Goal: Task Accomplishment & Management: Use online tool/utility

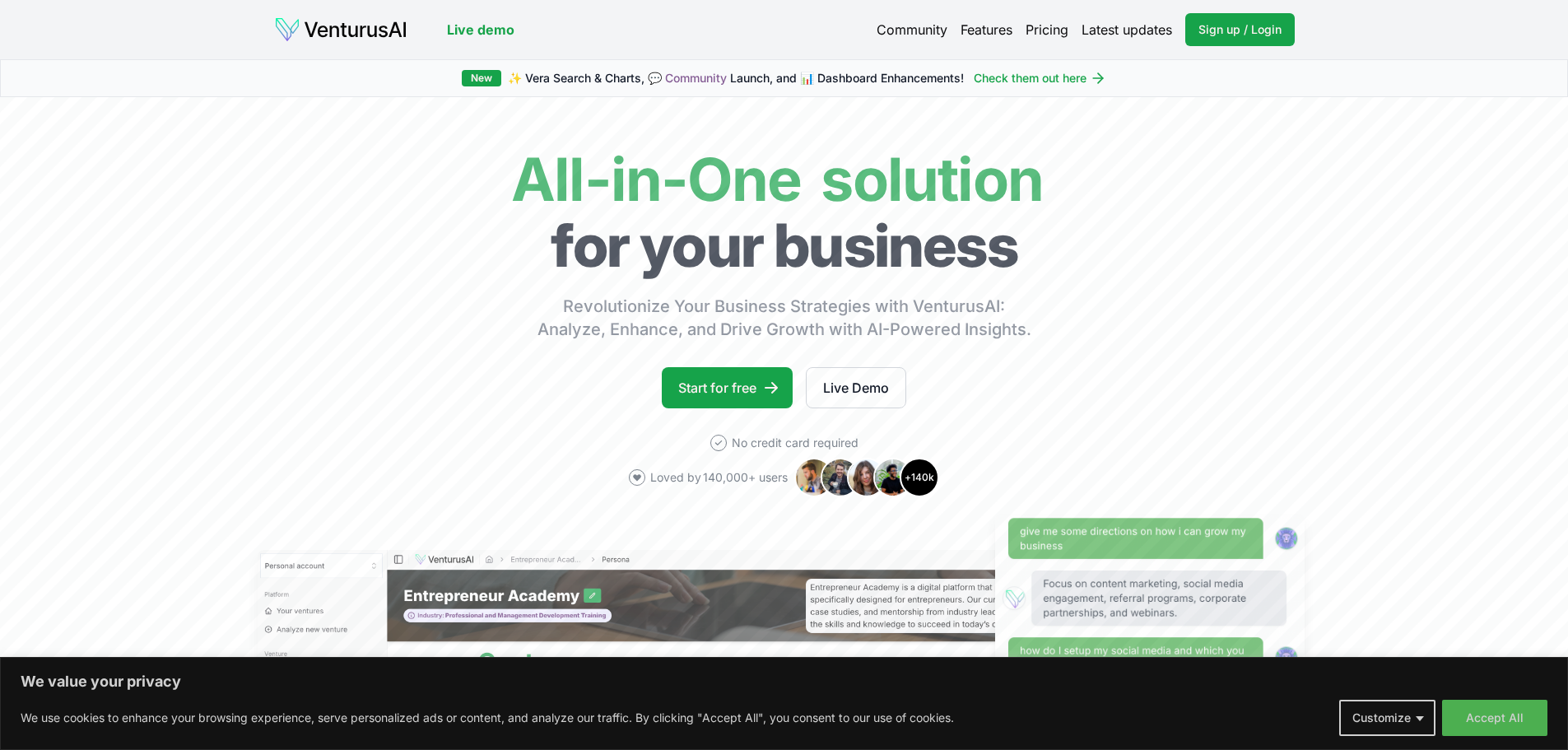
click at [1043, 26] on link "Pricing" at bounding box center [1048, 30] width 43 height 20
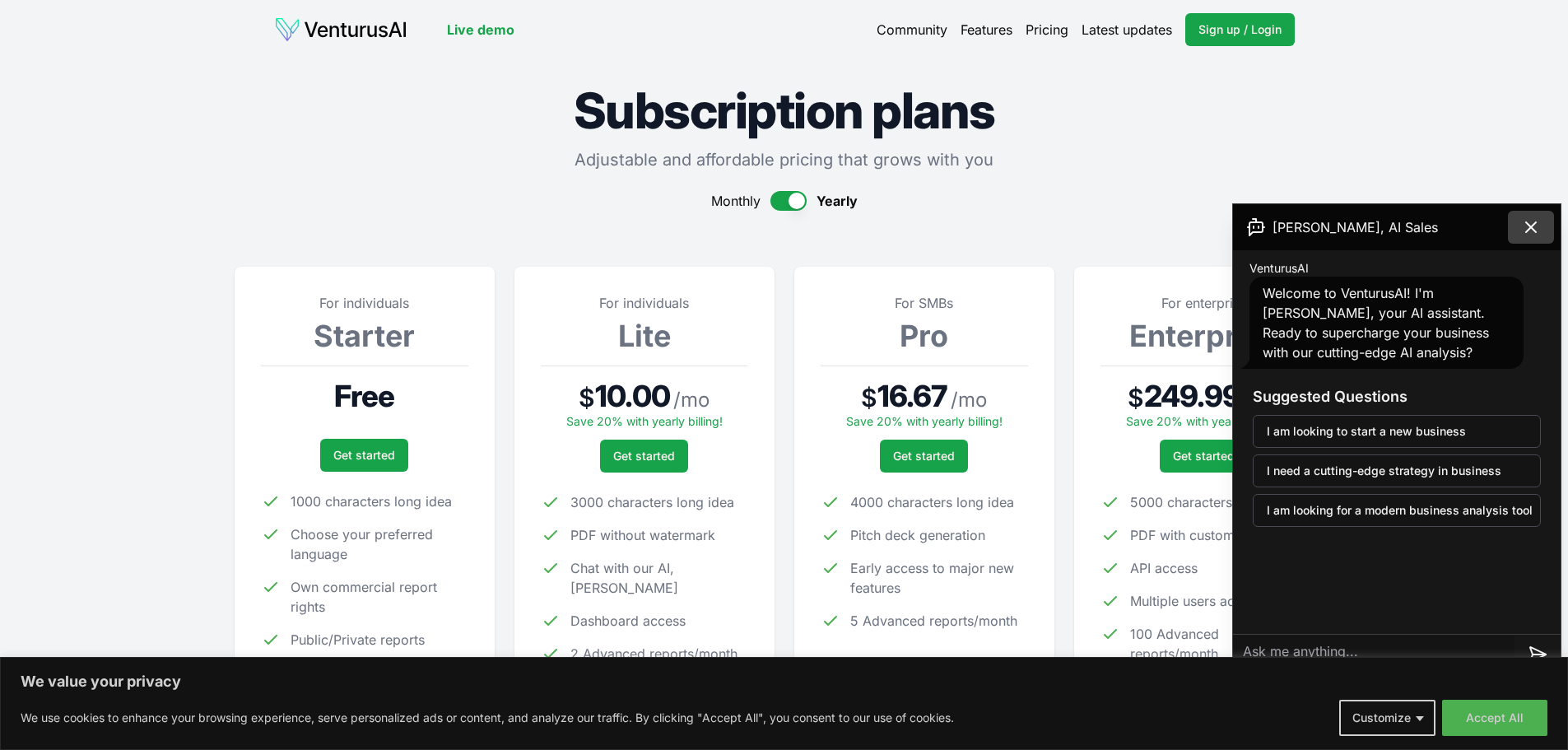
click at [1528, 221] on icon at bounding box center [1531, 227] width 20 height 20
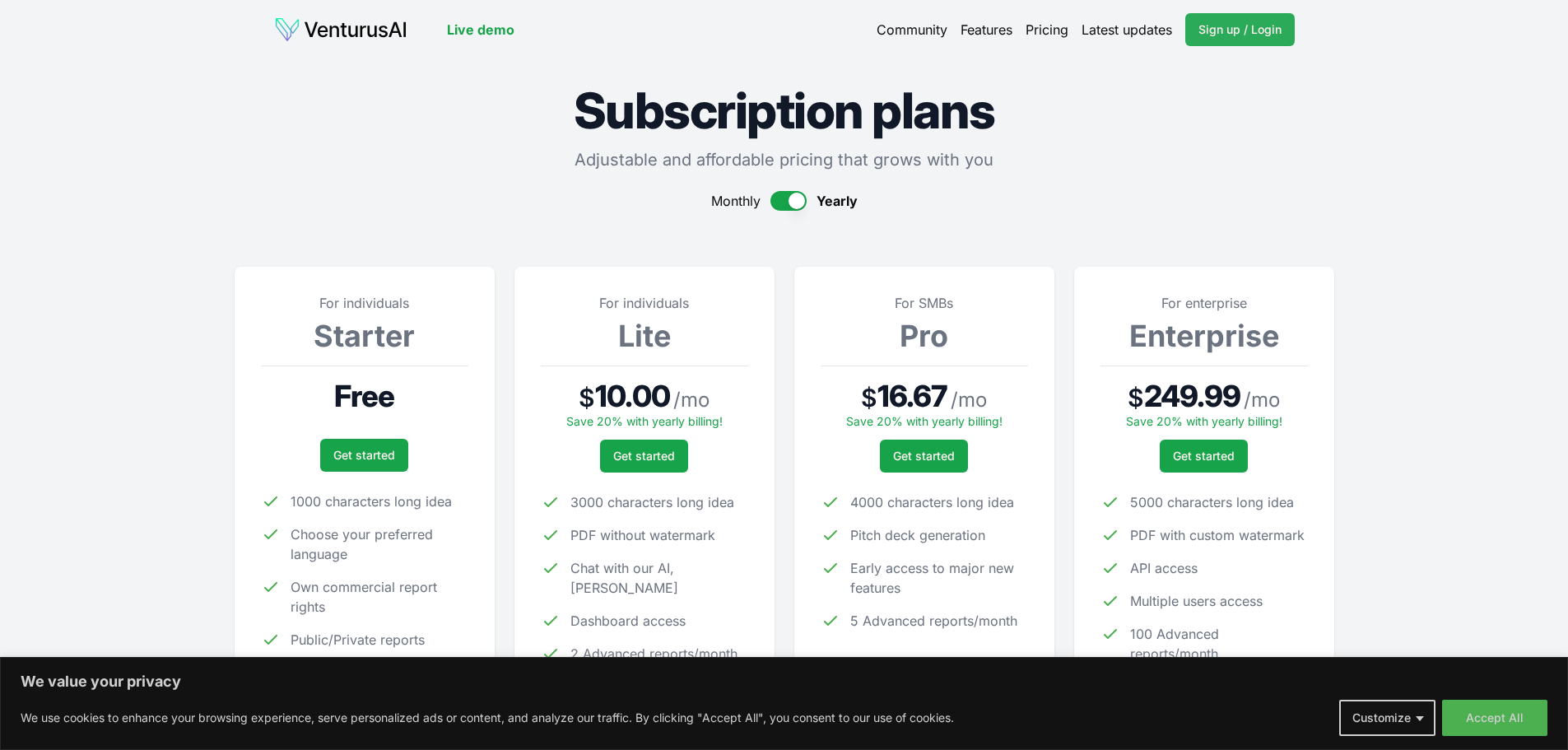
click at [1260, 36] on span "Sign up / Login" at bounding box center [1240, 30] width 83 height 17
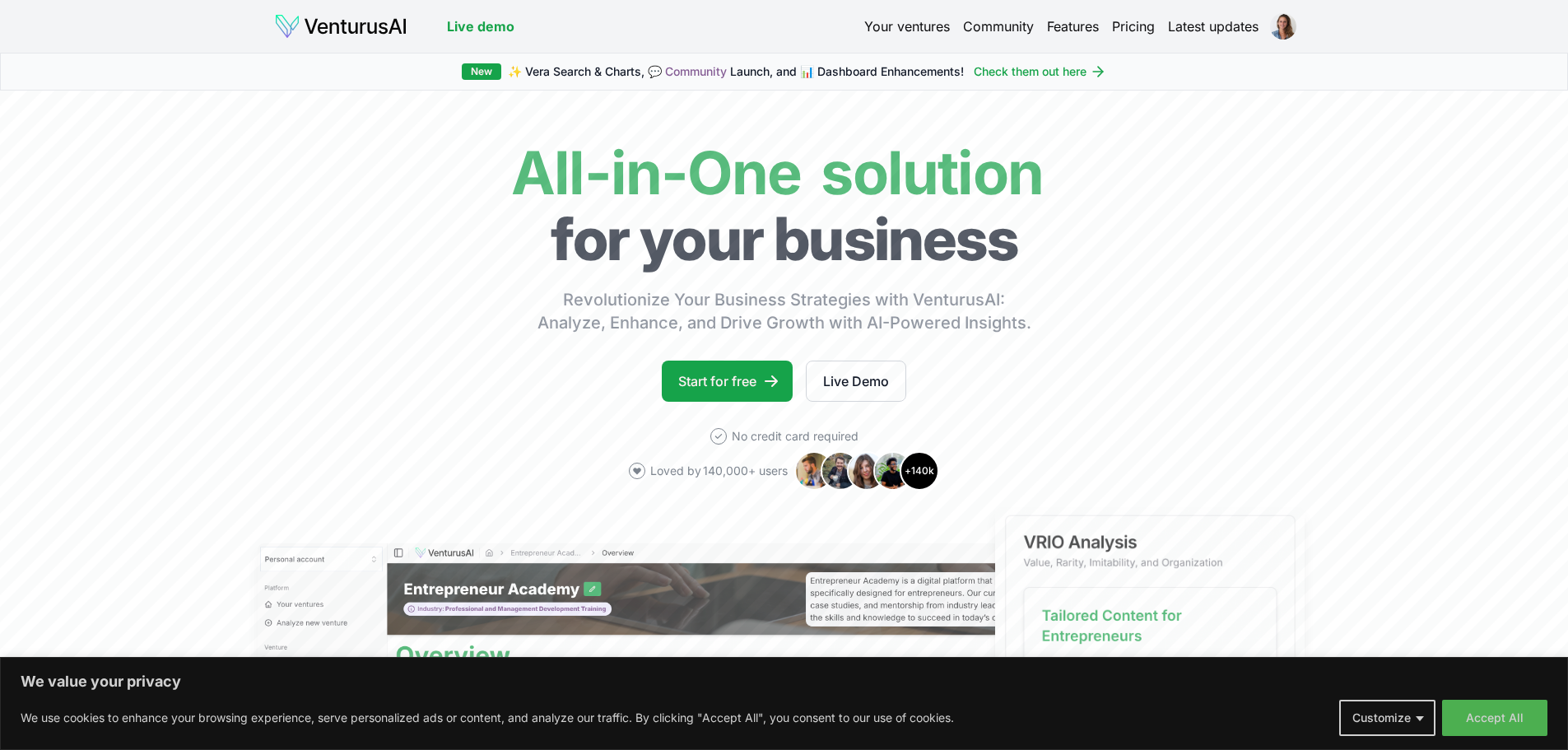
click at [929, 23] on link "Your ventures" at bounding box center [907, 26] width 86 height 20
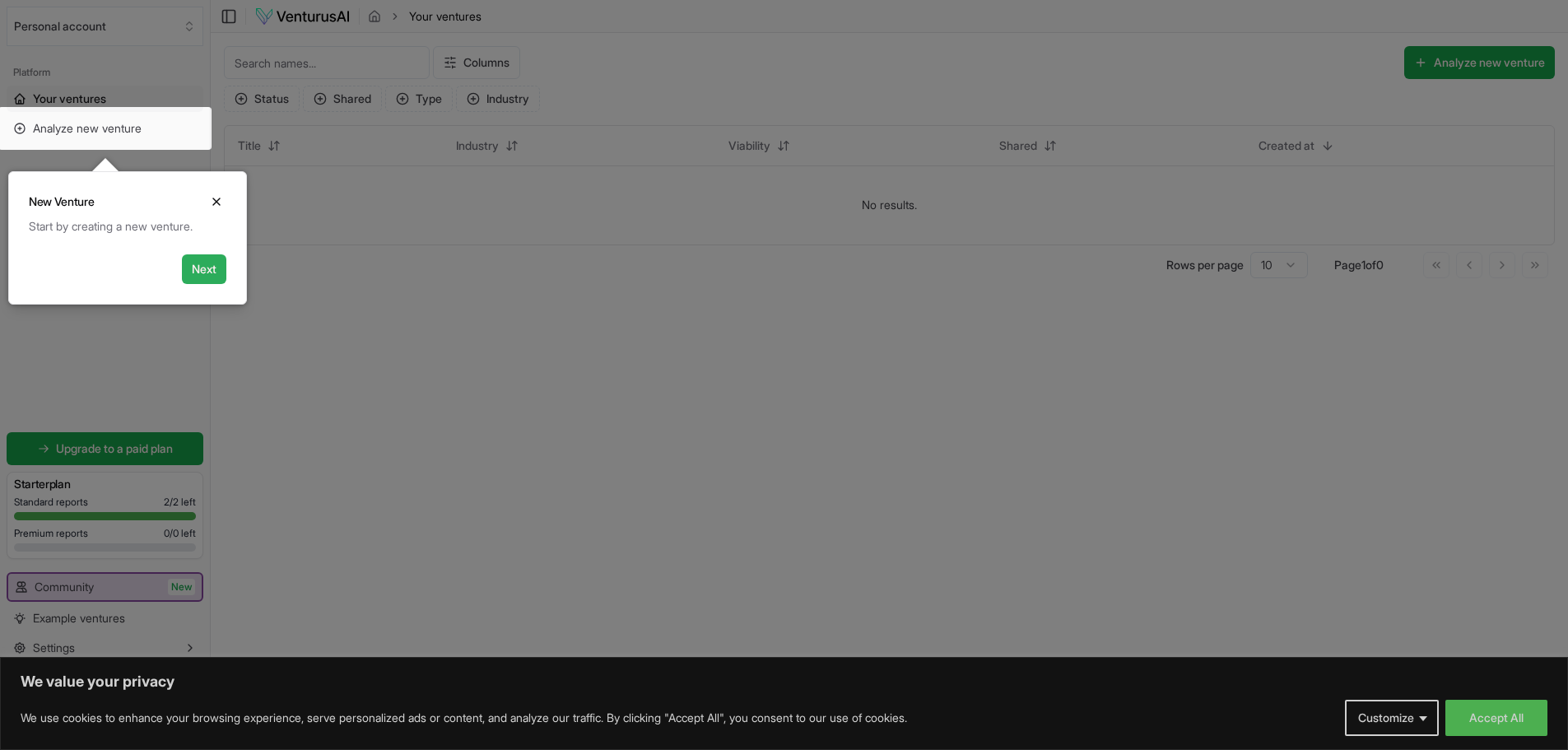
click at [209, 264] on button "Next" at bounding box center [204, 269] width 45 height 30
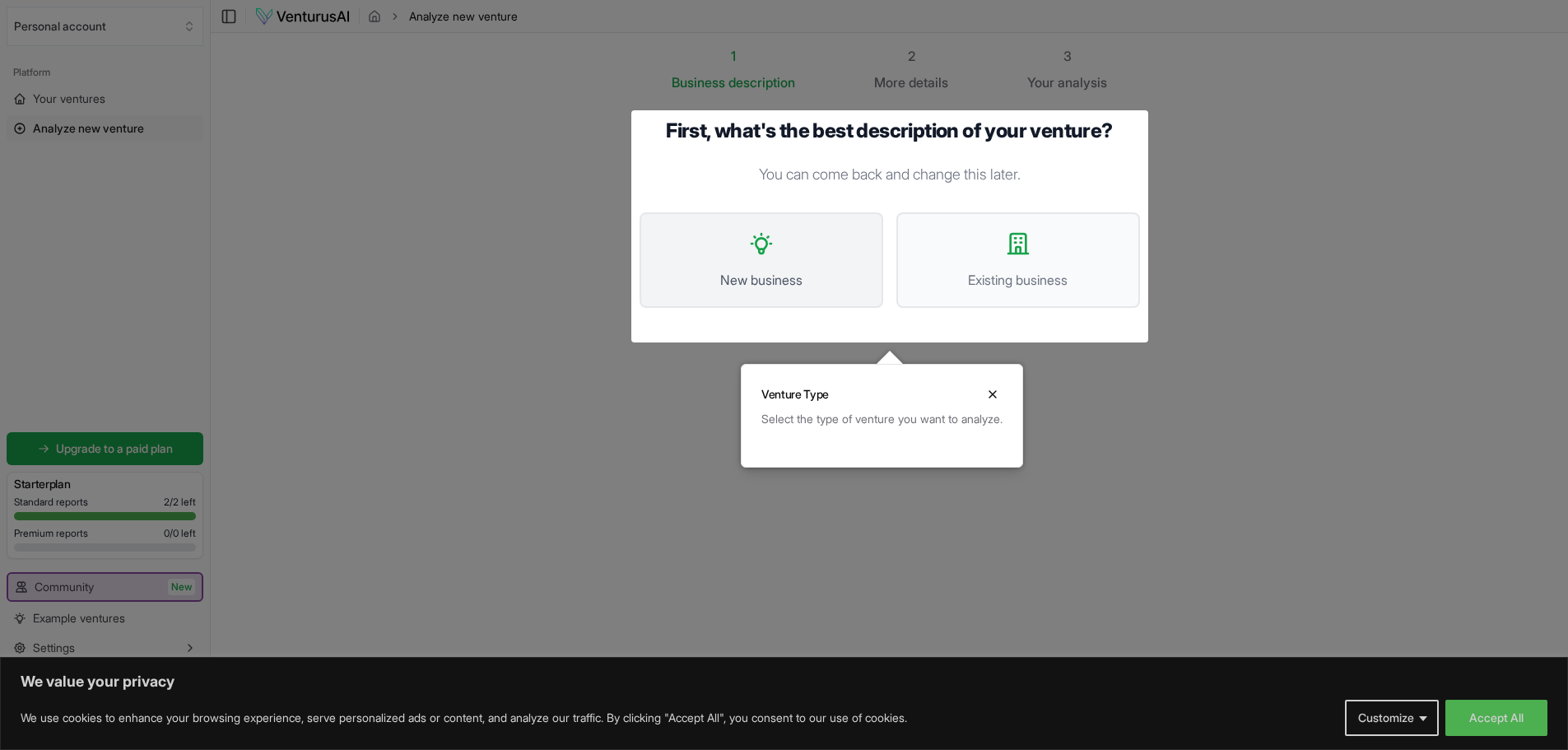
click at [767, 247] on icon at bounding box center [762, 244] width 26 height 26
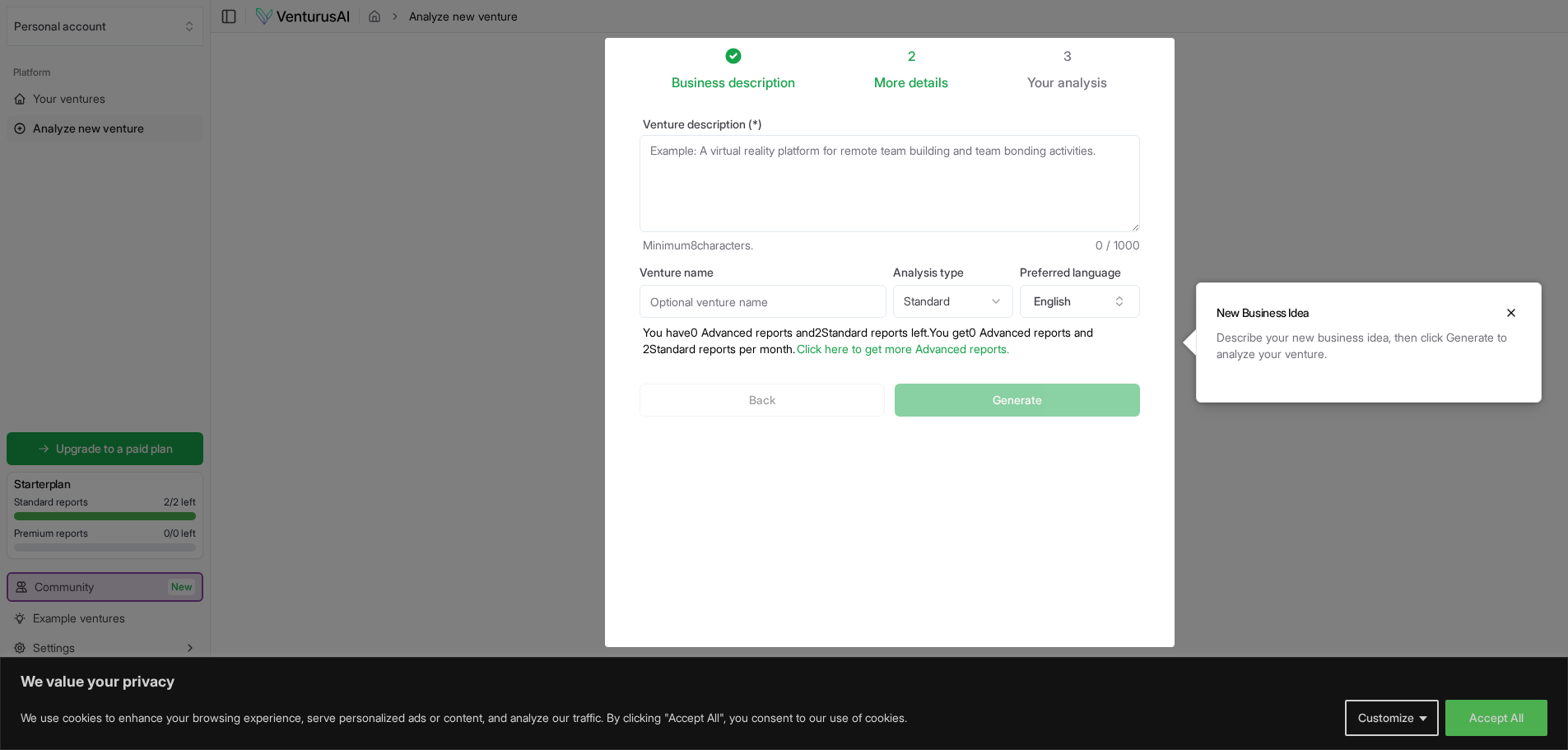
click at [752, 175] on textarea "Venture description (*)" at bounding box center [890, 183] width 501 height 97
paste textarea "Equestrian Management Simulator is a mobile strategy game that combines the dep…"
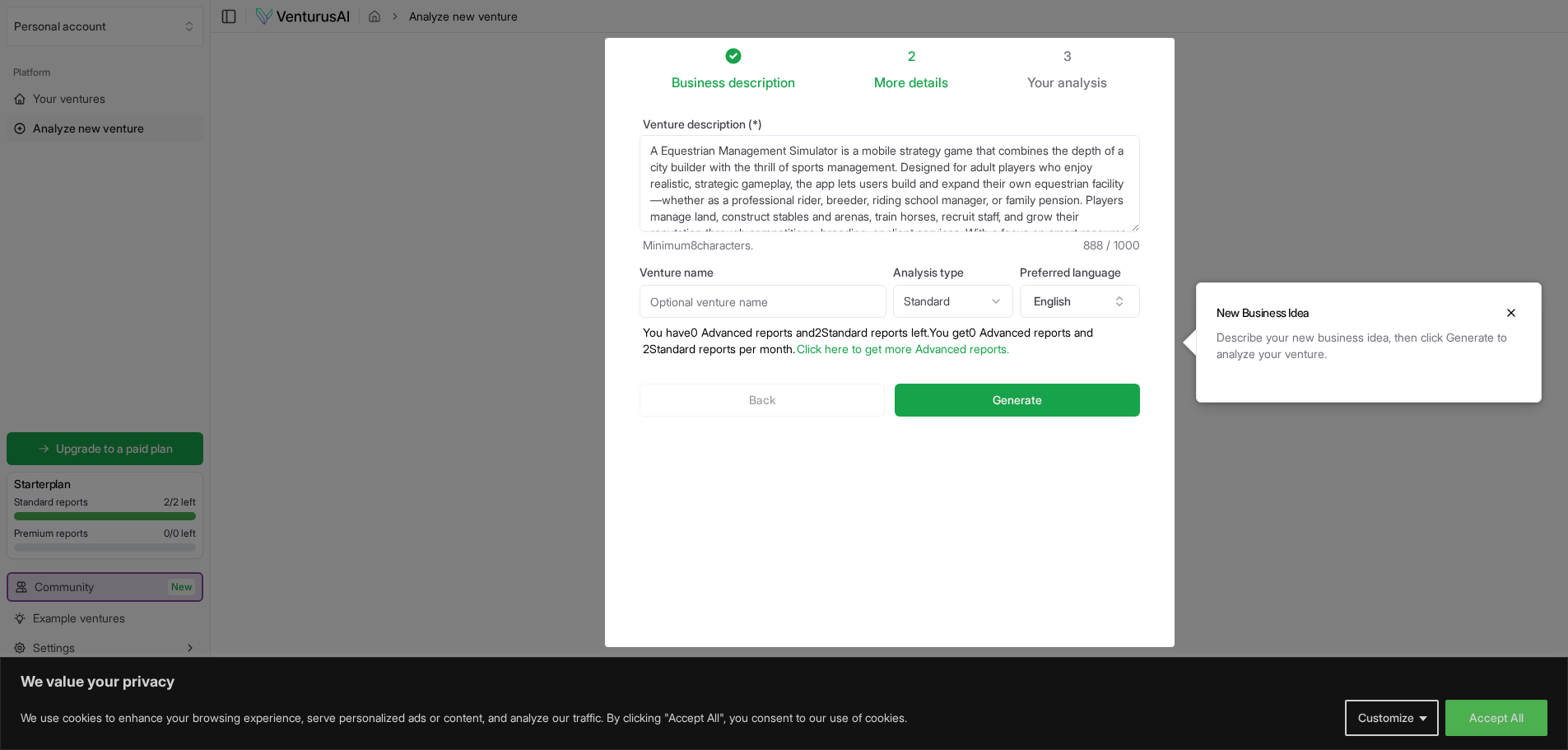
drag, startPoint x: 663, startPoint y: 146, endPoint x: 647, endPoint y: 148, distance: 16.1
click at [647, 148] on textarea "A" at bounding box center [890, 183] width 501 height 97
click at [652, 151] on textarea "A" at bounding box center [890, 183] width 501 height 97
click at [657, 149] on textarea "A" at bounding box center [890, 183] width 501 height 97
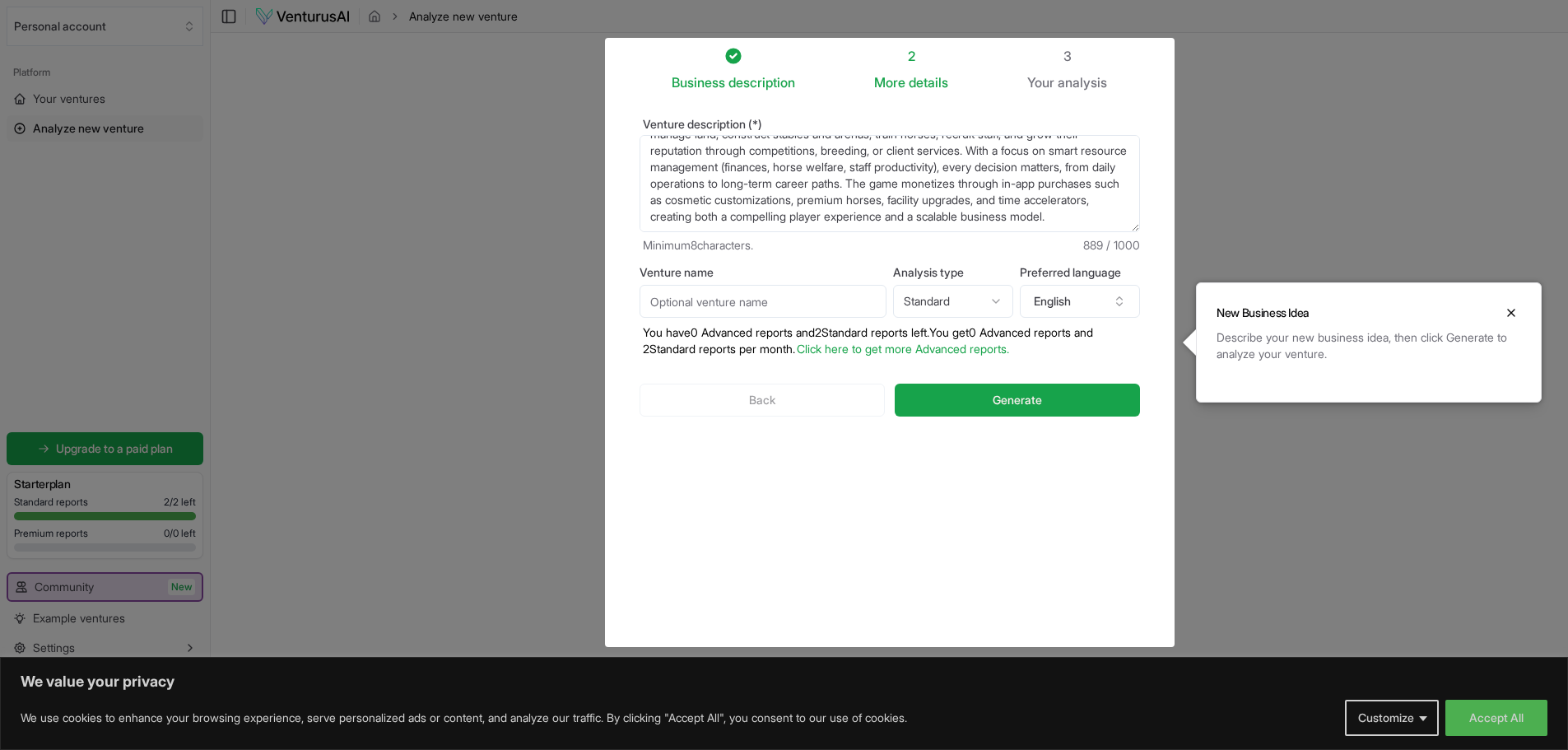
type textarea "An Equestrian Management Simulator is a mobile strategy game that combines the …"
click at [817, 313] on input "Venture name" at bounding box center [763, 301] width 247 height 33
click at [968, 305] on html "We value your privacy We use cookies to enhance your browsing experience, serve…" at bounding box center [784, 375] width 1568 height 750
click at [825, 299] on input "Venture name" at bounding box center [763, 301] width 247 height 33
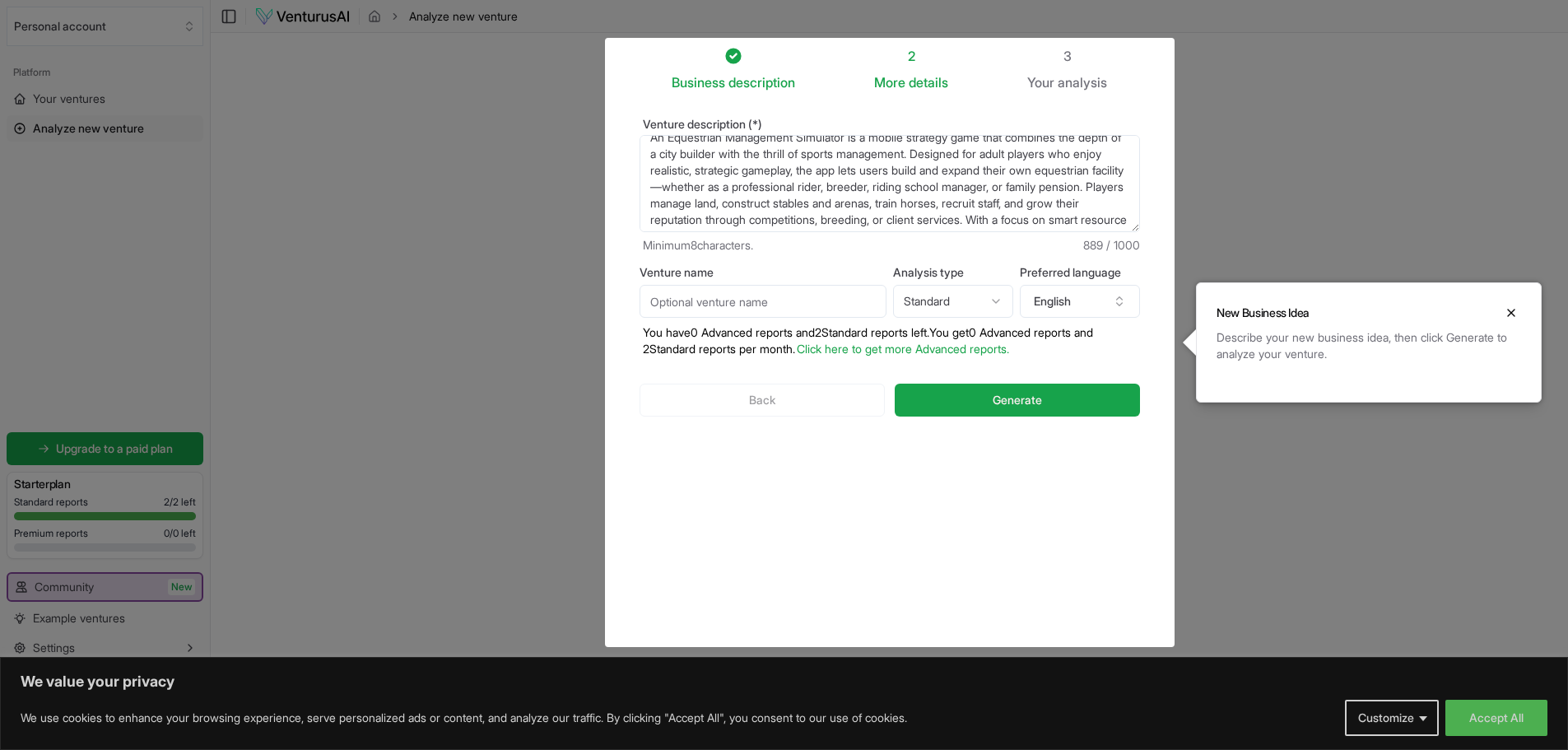
scroll to position [0, 0]
drag, startPoint x: 854, startPoint y: 149, endPoint x: 668, endPoint y: 154, distance: 186.1
click at [668, 154] on textarea "An Equestrian Management Simulator is a mobile strategy game that combines the …" at bounding box center [890, 183] width 501 height 97
click at [729, 303] on input "Venture name" at bounding box center [763, 301] width 247 height 33
paste input "Equestrian Management Simulator"
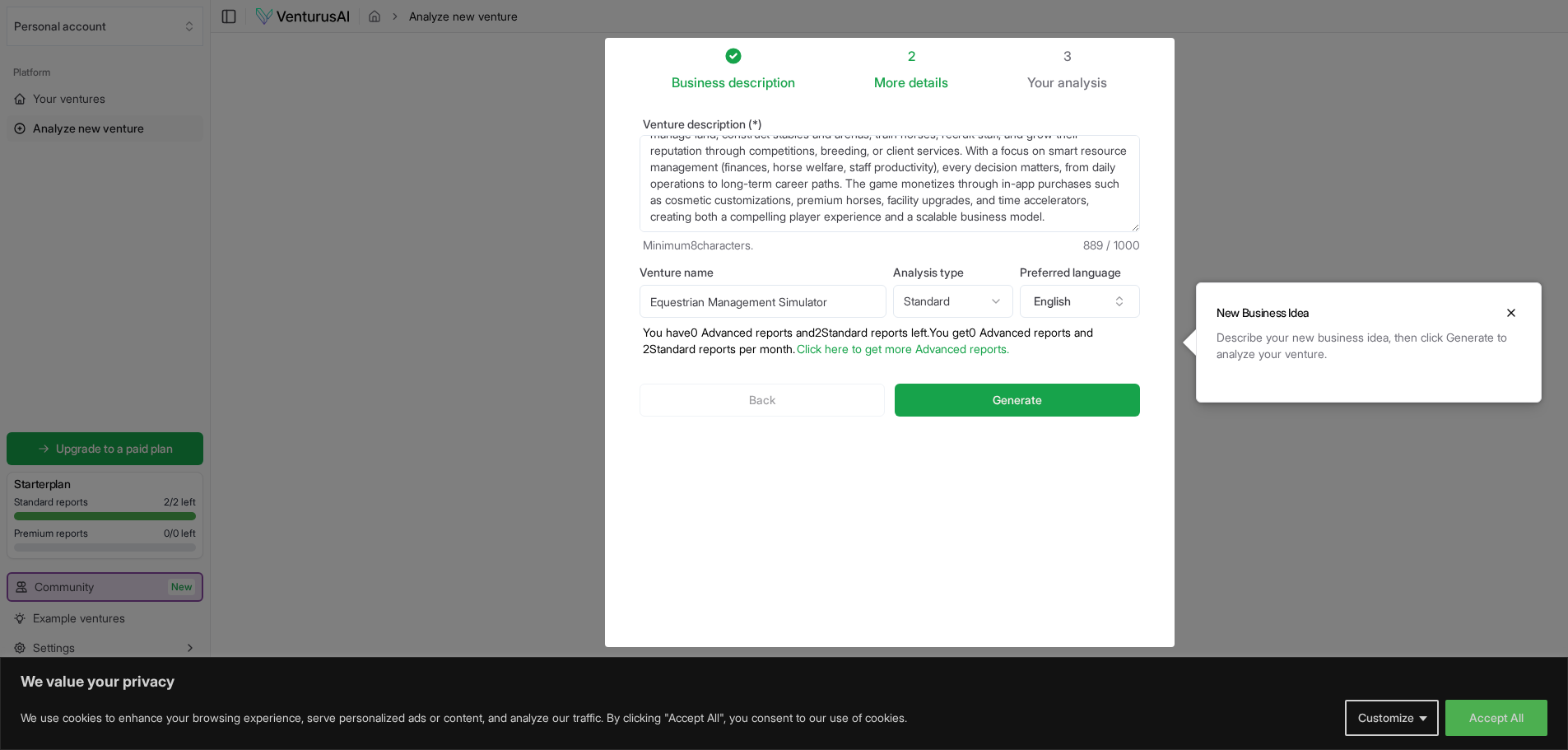
scroll to position [99, 0]
type input "Equestrian Management Simulator"
click at [1009, 406] on span "Generate" at bounding box center [1018, 400] width 50 height 17
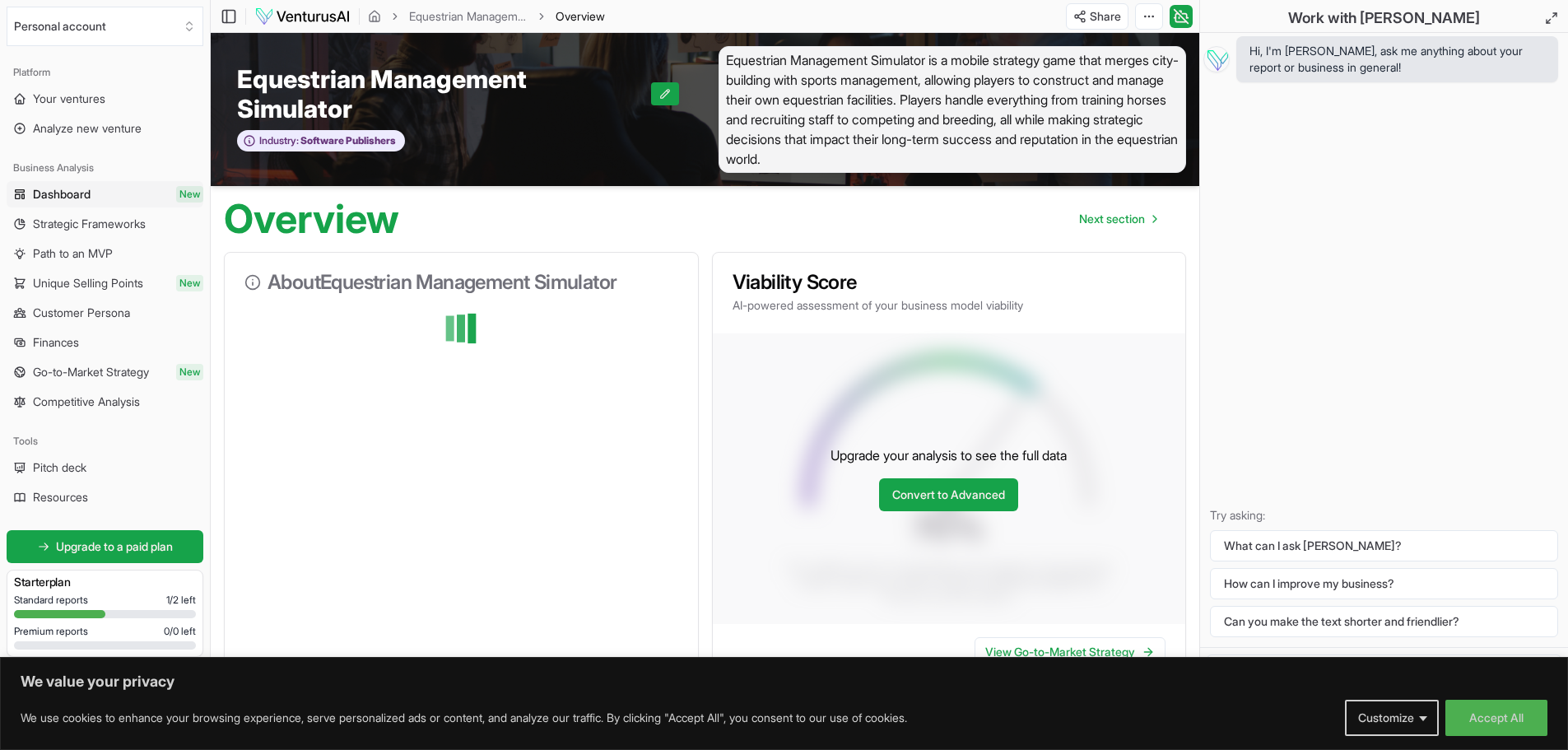
click at [74, 222] on span "Strategic Frameworks" at bounding box center [89, 224] width 113 height 17
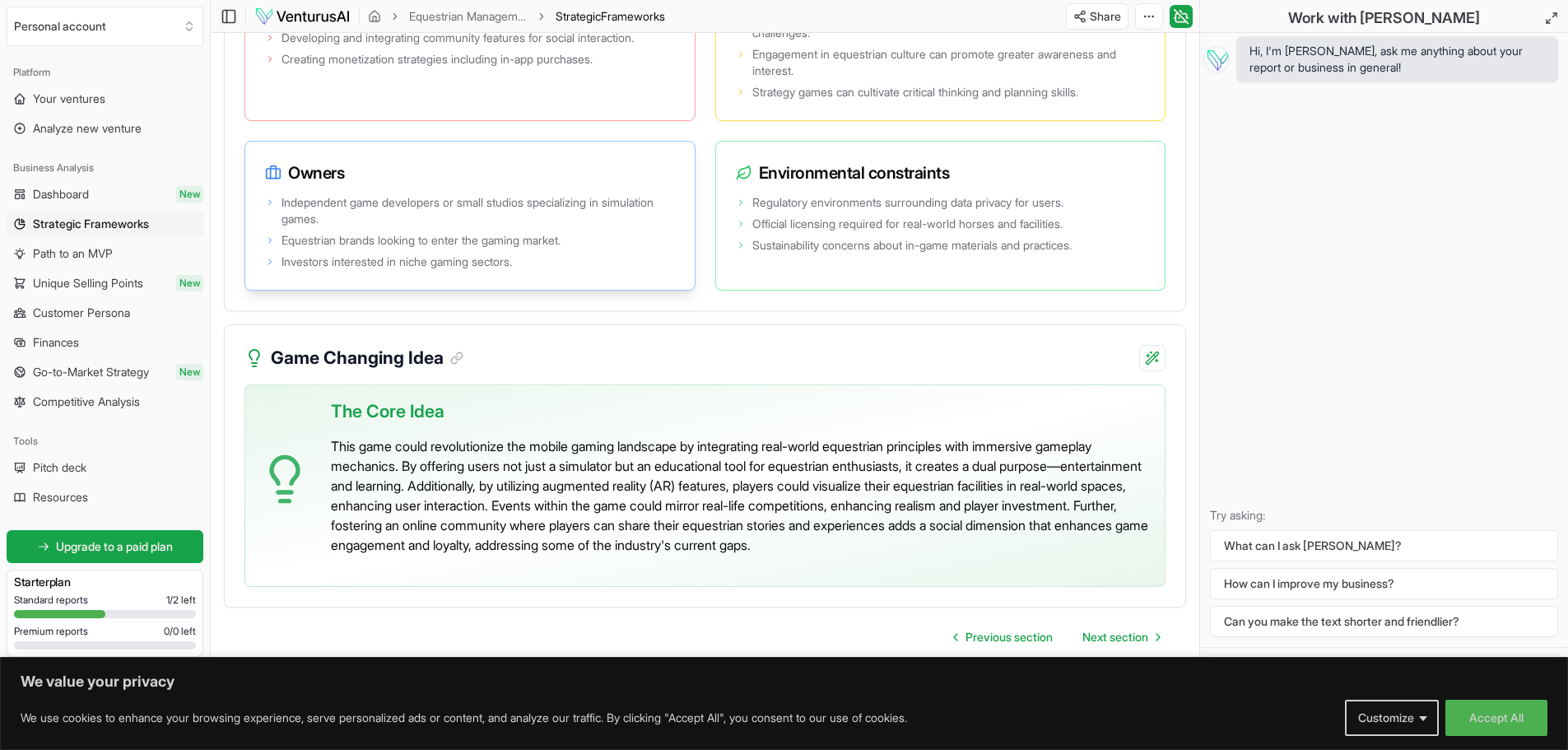
scroll to position [3552, 0]
click at [61, 244] on link "Path to an MVP" at bounding box center [105, 254] width 197 height 26
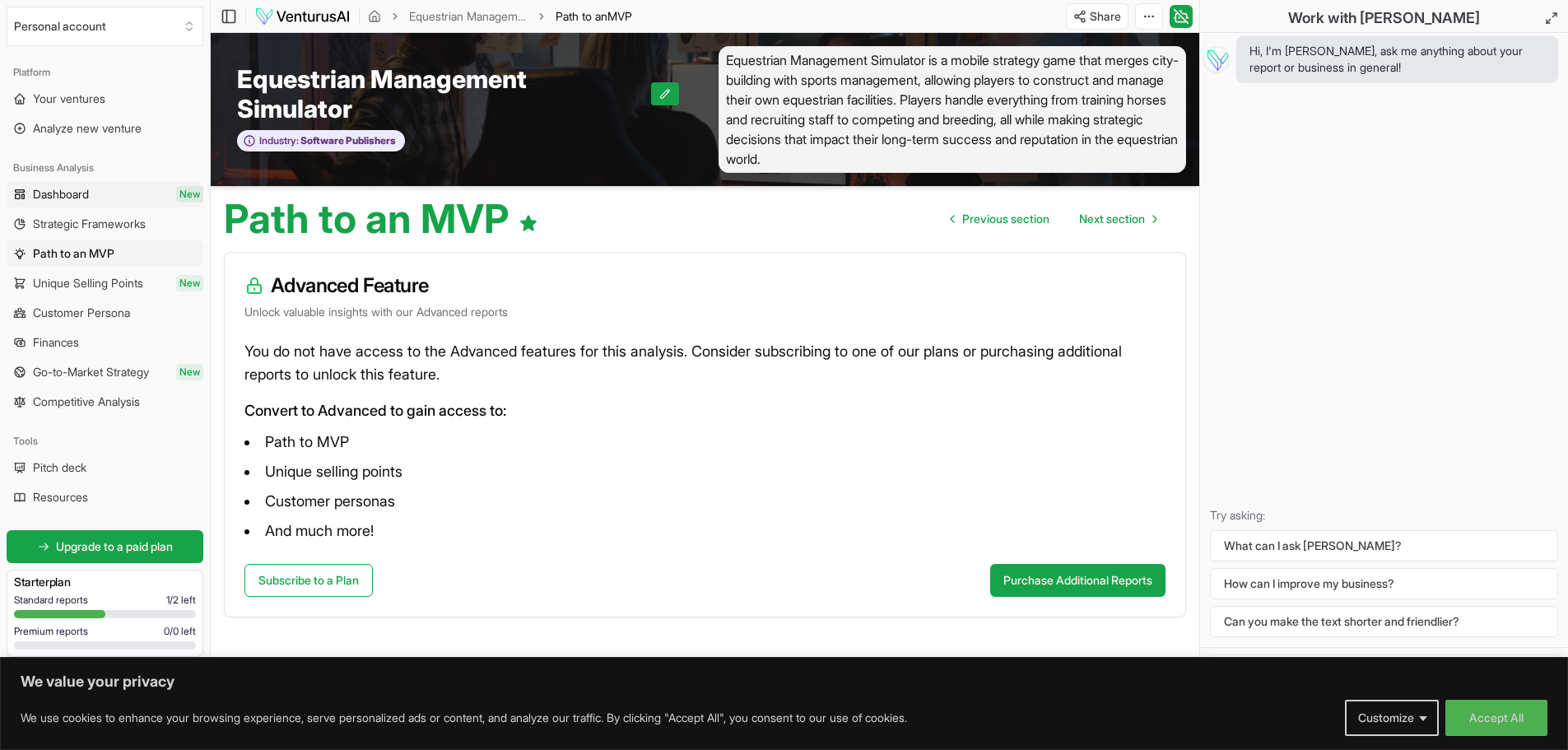
click at [55, 197] on span "Dashboard" at bounding box center [61, 194] width 56 height 17
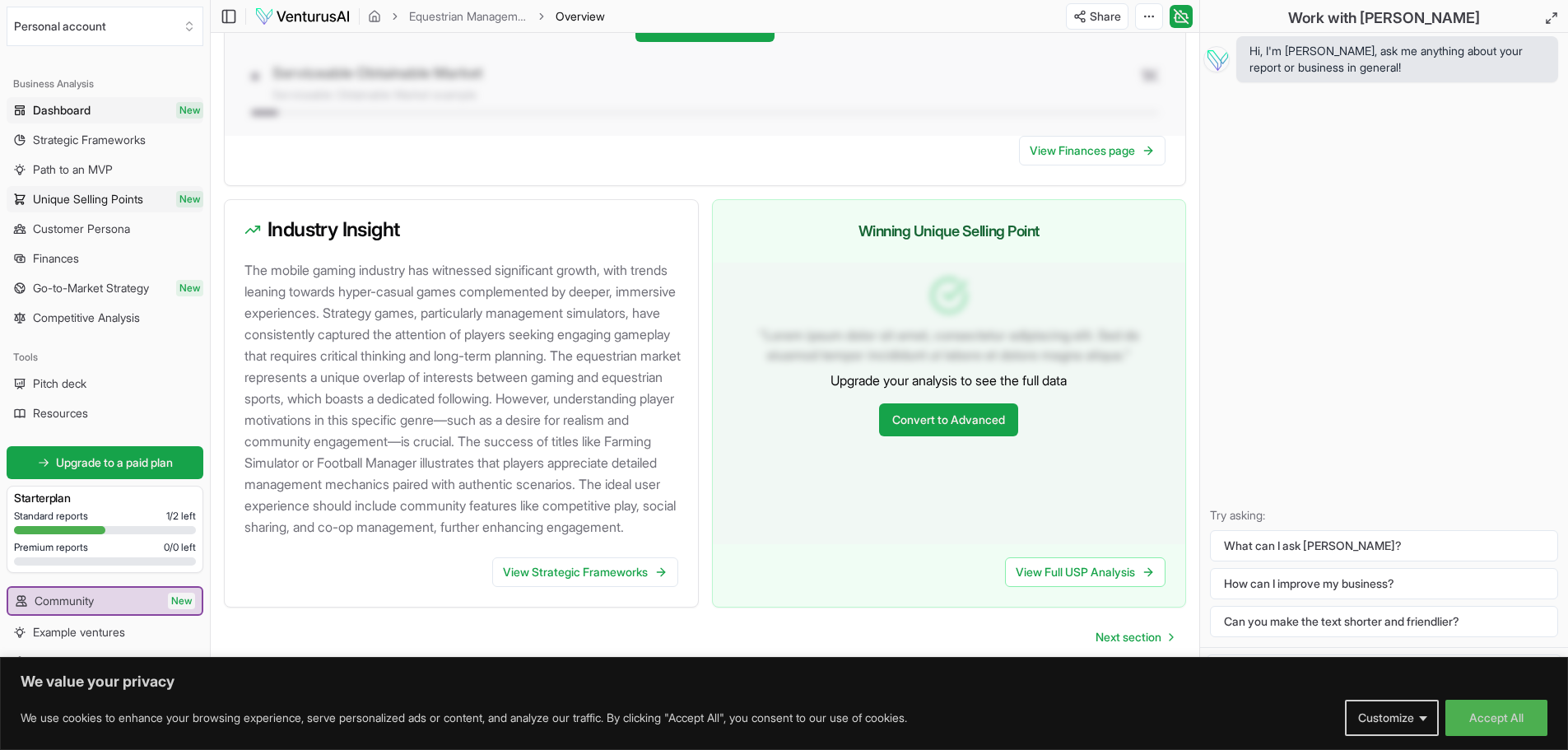
scroll to position [98, 0]
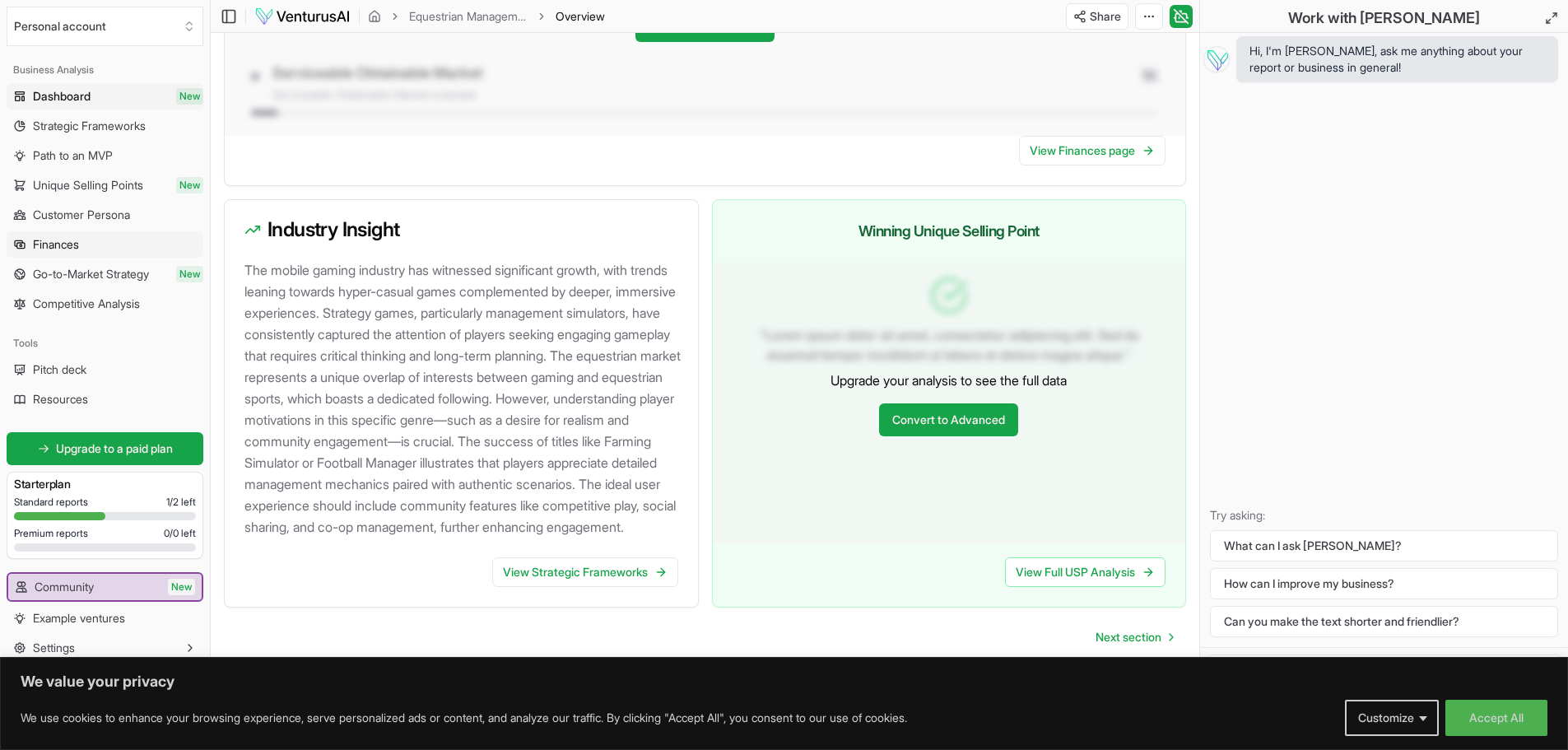
click at [79, 240] on span "Finances" at bounding box center [56, 244] width 46 height 17
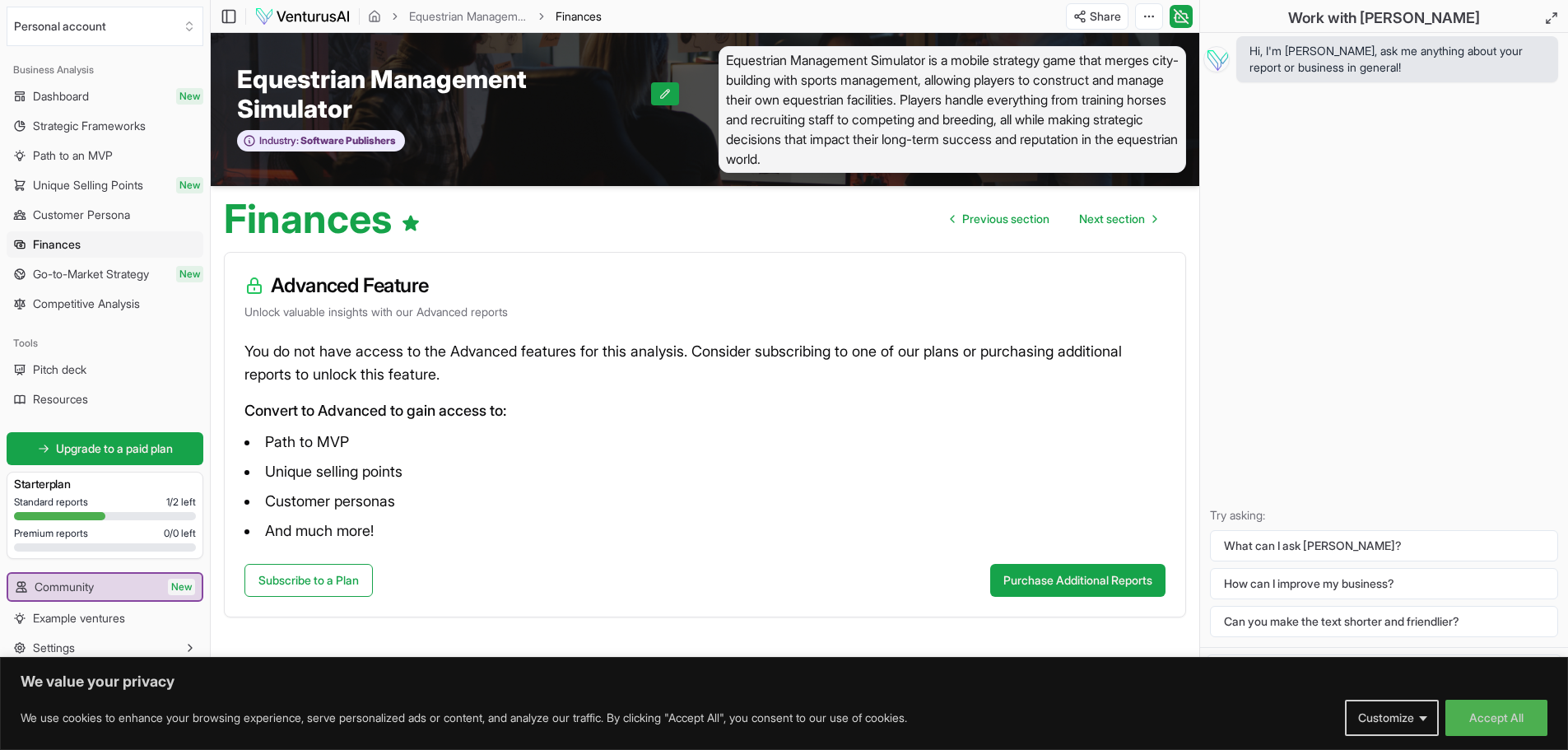
scroll to position [1, 0]
